Goal: Task Accomplishment & Management: Manage account settings

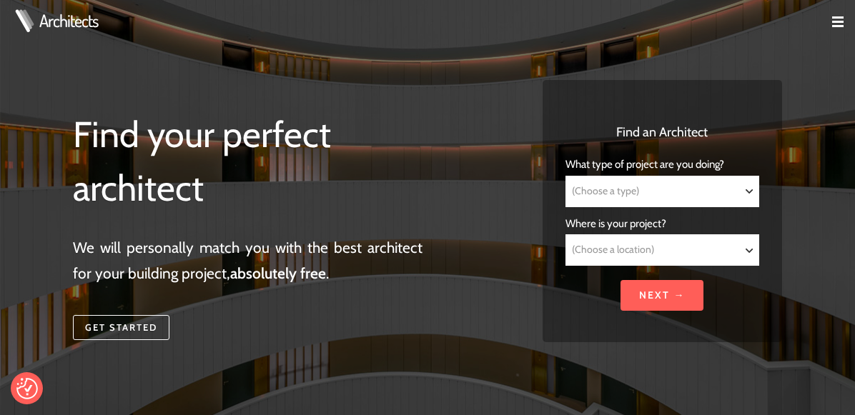
click at [838, 20] on img at bounding box center [837, 21] width 11 height 11
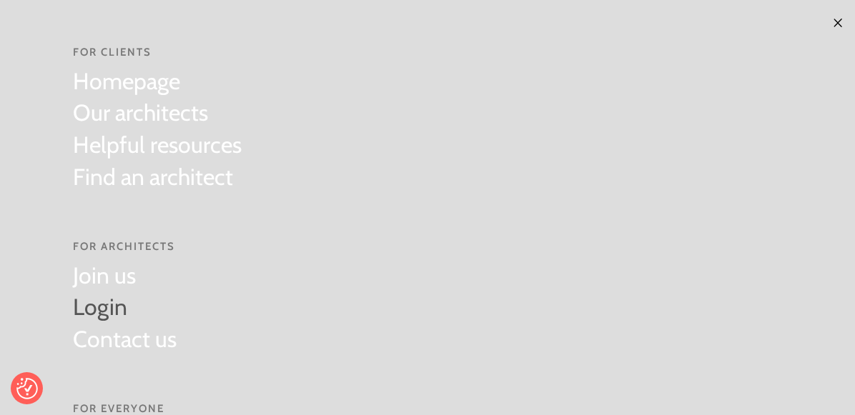
click at [94, 306] on link "Login" at bounding box center [125, 308] width 104 height 32
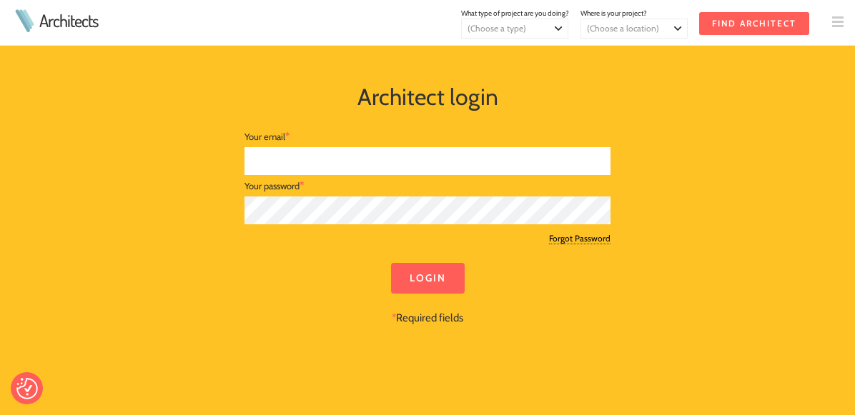
click at [352, 161] on input "text" at bounding box center [427, 161] width 366 height 28
type input "cal@studio-forge.co.uk"
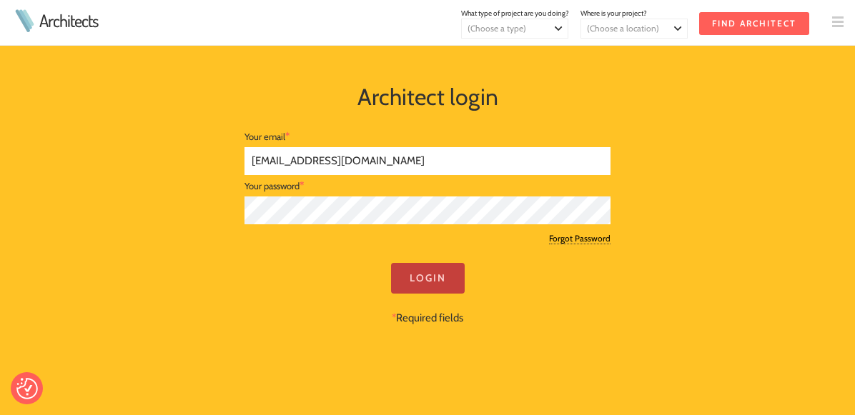
click at [450, 274] on input "Login" at bounding box center [428, 278] width 74 height 31
